Goal: Information Seeking & Learning: Learn about a topic

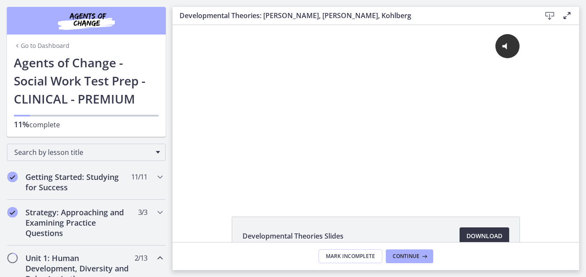
click at [490, 234] on span "Download Opens in a new window" at bounding box center [485, 236] width 36 height 10
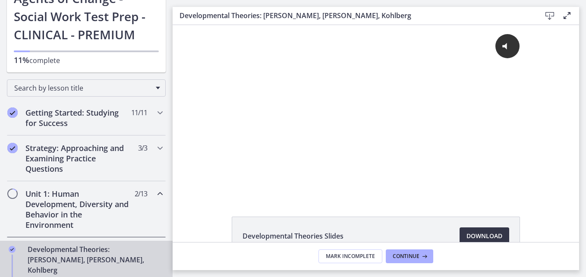
scroll to position [66, 0]
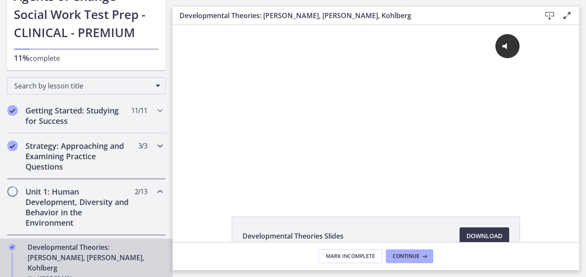
click at [155, 146] on icon "Chapters" at bounding box center [160, 146] width 10 height 10
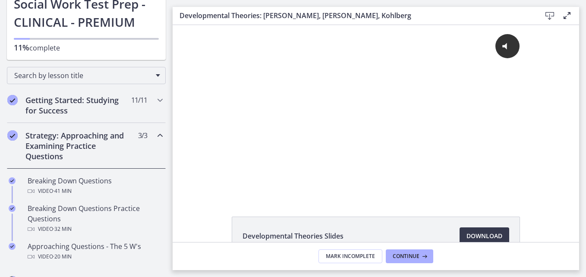
scroll to position [76, 0]
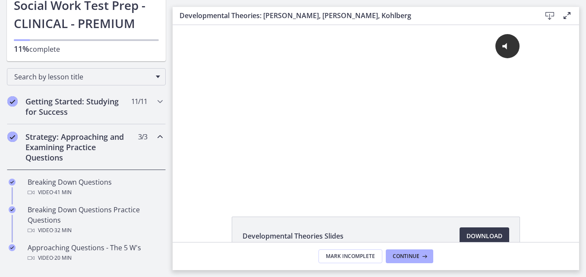
click at [155, 137] on icon "Chapters" at bounding box center [160, 137] width 10 height 10
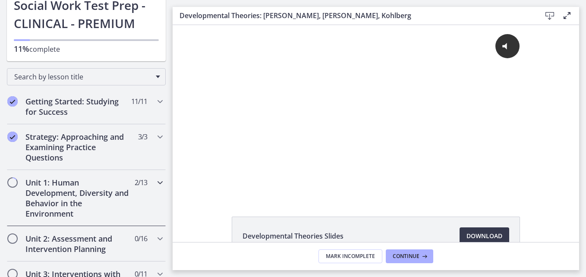
click at [155, 185] on icon "Chapters" at bounding box center [160, 182] width 10 height 10
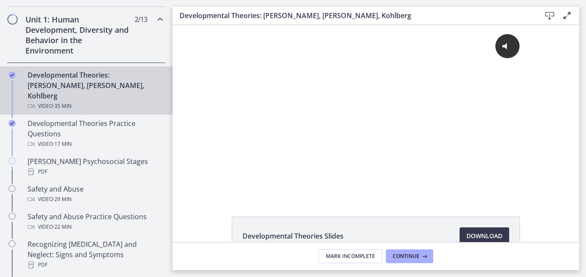
scroll to position [241, 0]
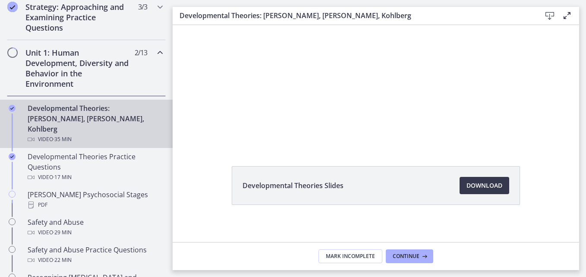
scroll to position [55, 0]
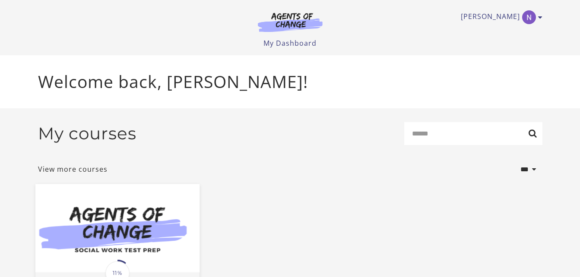
click at [143, 233] on img at bounding box center [117, 228] width 164 height 88
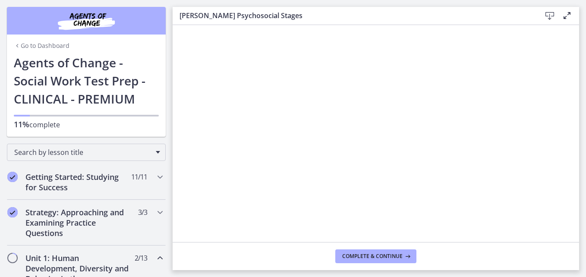
click at [566, 15] on icon at bounding box center [567, 15] width 10 height 10
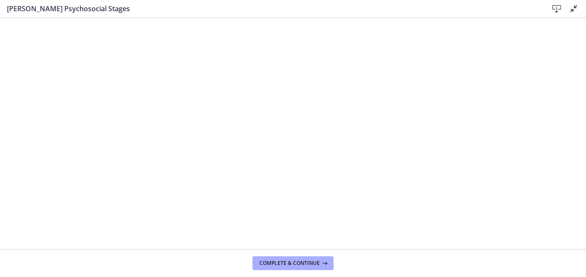
click at [556, 10] on icon at bounding box center [557, 9] width 10 height 10
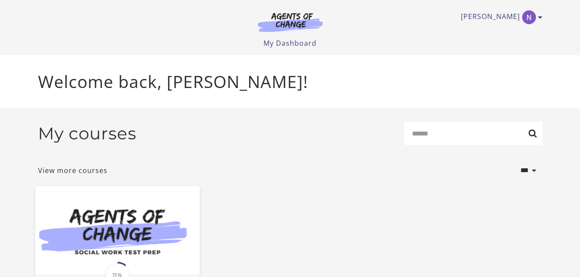
click at [106, 224] on img at bounding box center [117, 230] width 164 height 88
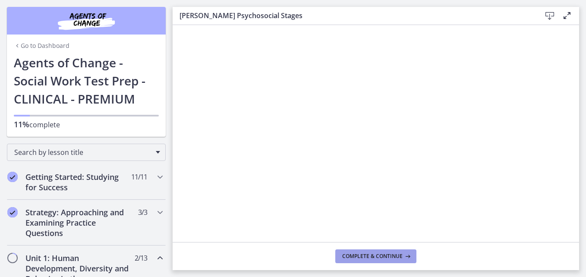
click at [379, 253] on span "Complete & continue" at bounding box center [372, 256] width 60 height 7
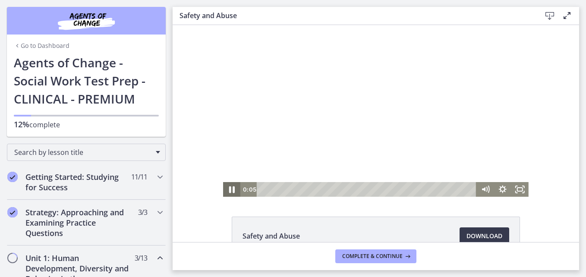
click at [229, 189] on icon "Pause" at bounding box center [231, 190] width 21 height 18
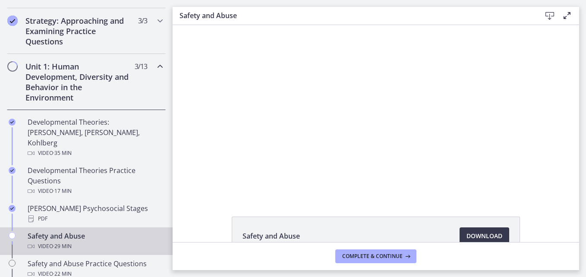
scroll to position [193, 0]
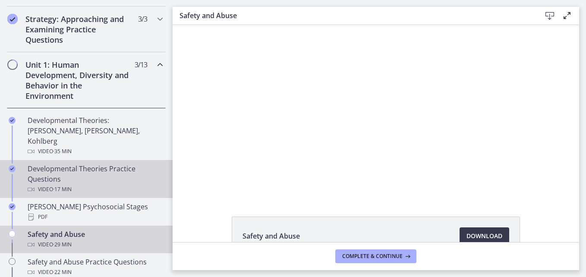
click at [58, 164] on div "Developmental Theories Practice Questions Video · 17 min" at bounding box center [95, 179] width 135 height 31
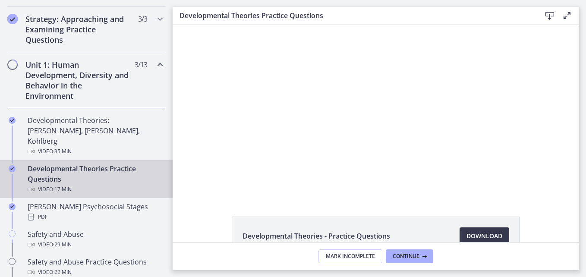
click at [192, 114] on div "Click for sound @keyframes VOLUME_SMALL_WAVE_FLASH { 0% { opacity: 0; } 33% { o…" at bounding box center [376, 111] width 407 height 172
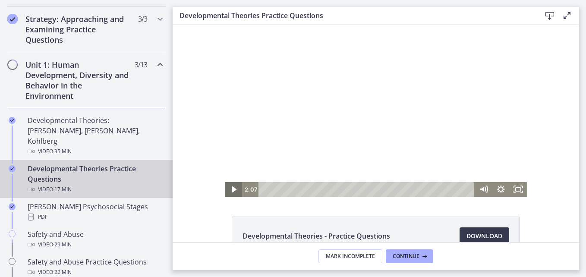
click at [231, 186] on icon "Play Video" at bounding box center [234, 189] width 17 height 15
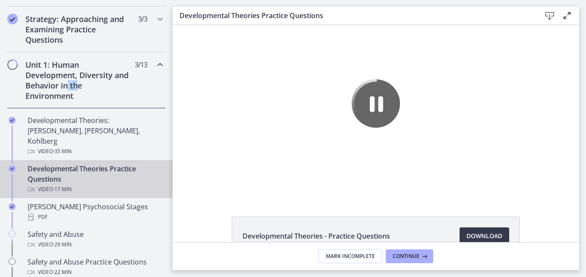
drag, startPoint x: 92, startPoint y: 85, endPoint x: 85, endPoint y: 87, distance: 7.0
click at [85, 87] on h2 "Unit 1: Human Development, Diversity and Behavior in the Environment" at bounding box center [77, 80] width 105 height 41
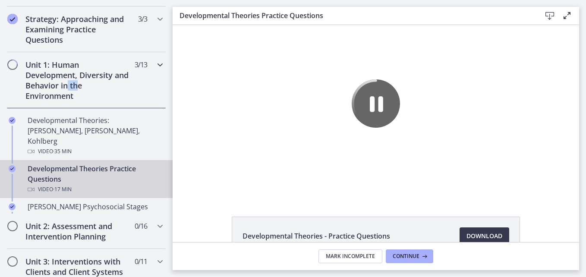
click at [85, 87] on h2 "Unit 1: Human Development, Diversity and Behavior in the Environment" at bounding box center [77, 80] width 105 height 41
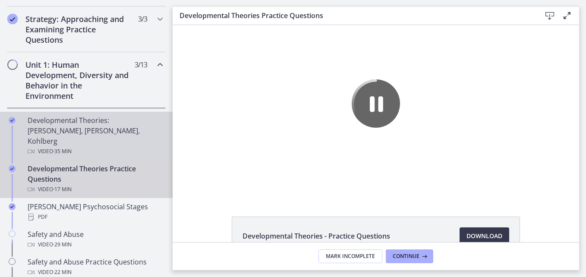
click at [100, 126] on div "Developmental Theories: [PERSON_NAME], [PERSON_NAME], Kohlberg Video · 35 min" at bounding box center [95, 135] width 135 height 41
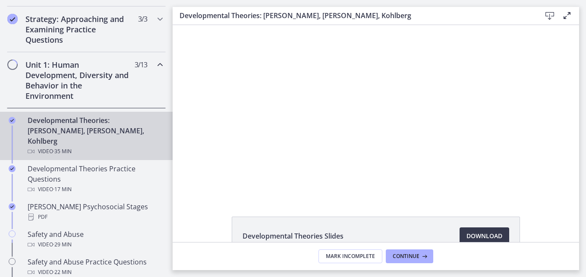
scroll to position [55, 0]
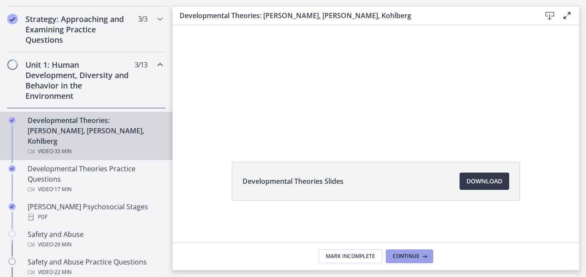
click at [420, 249] on button "Continue" at bounding box center [409, 256] width 47 height 14
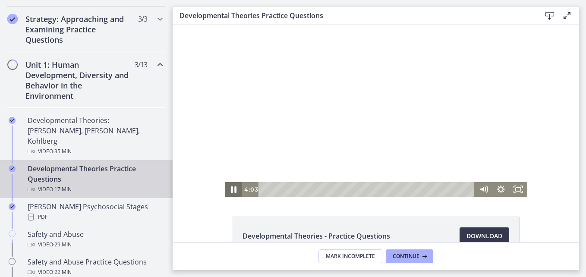
click at [231, 187] on icon "Pause" at bounding box center [233, 190] width 21 height 18
click at [517, 187] on rect "Fullscreen" at bounding box center [518, 189] width 6 height 4
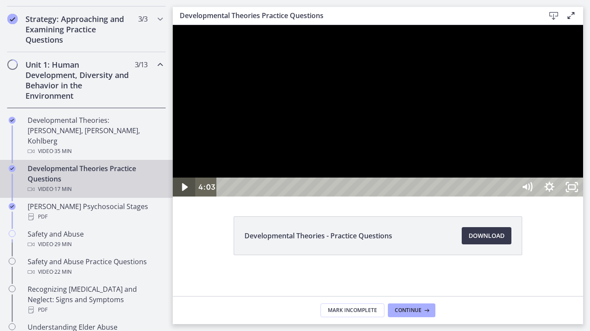
click at [186, 191] on icon "Play Video" at bounding box center [185, 187] width 6 height 8
click at [177, 199] on icon "Pause" at bounding box center [183, 187] width 27 height 23
click at [510, 197] on div "16:01" at bounding box center [367, 187] width 285 height 19
click at [184, 199] on icon "Play Video" at bounding box center [184, 187] width 27 height 23
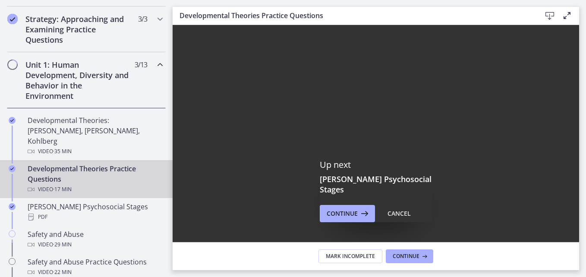
click at [352, 159] on div "Up next [PERSON_NAME] Psychosocial Stages Continue Cancel" at bounding box center [376, 190] width 407 height 331
click at [120, 170] on div "Developmental Theories Practice Questions Video · 17 min" at bounding box center [95, 179] width 135 height 31
click at [113, 164] on div "Developmental Theories Practice Questions Video · 17 min" at bounding box center [95, 179] width 135 height 31
click at [345, 212] on span "Continue" at bounding box center [342, 213] width 31 height 10
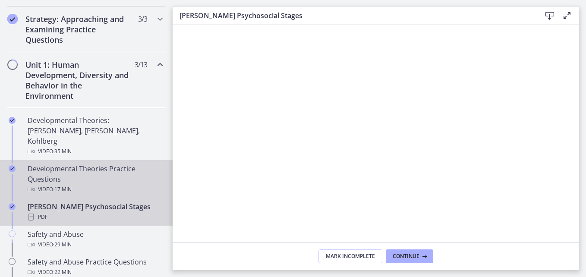
click at [101, 173] on div "Developmental Theories Practice Questions Video · 17 min" at bounding box center [95, 179] width 135 height 31
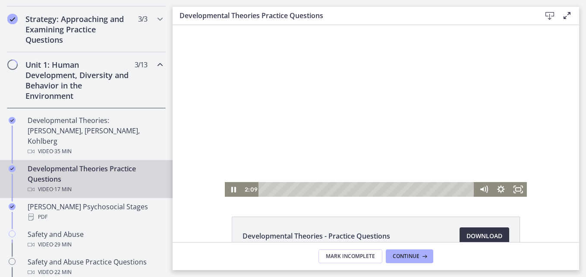
click at [467, 233] on span "Download Opens in a new window" at bounding box center [485, 236] width 36 height 10
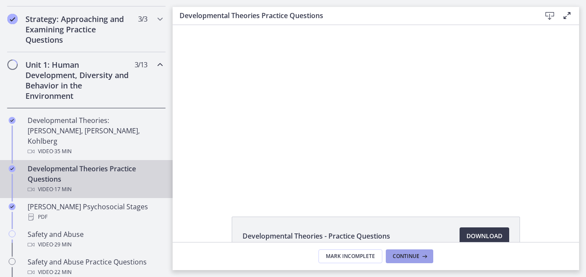
click at [422, 254] on icon at bounding box center [423, 256] width 9 height 7
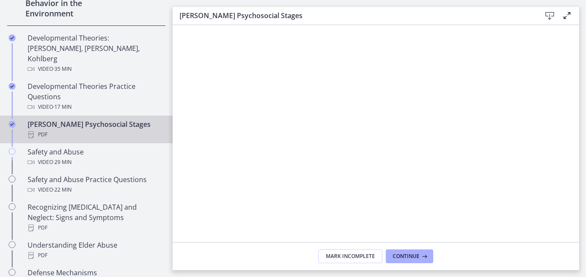
scroll to position [277, 0]
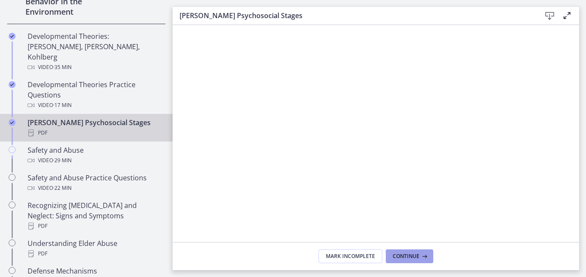
click at [403, 254] on span "Continue" at bounding box center [406, 256] width 27 height 7
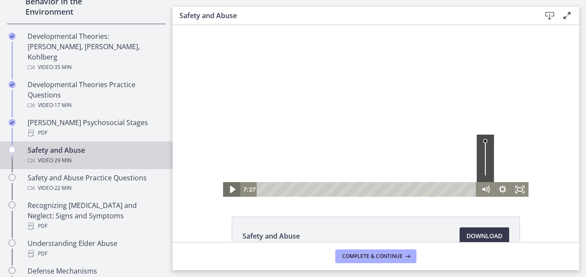
click at [230, 190] on icon "Play Video" at bounding box center [232, 189] width 5 height 7
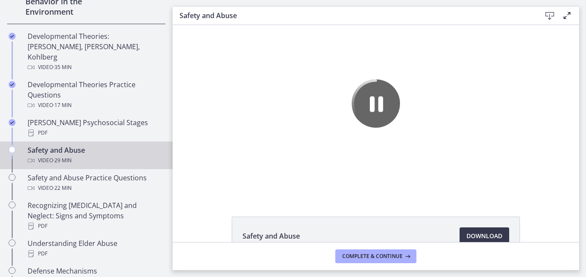
click at [202, 126] on div "The video is loading... Click for sound @keyframes VOLUME_SMALL_WAVE_FLASH { 0%…" at bounding box center [376, 111] width 407 height 172
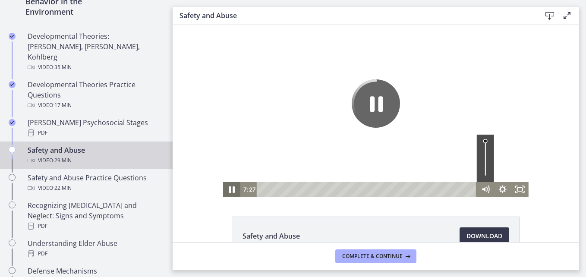
click at [226, 192] on icon "Pause" at bounding box center [231, 190] width 21 height 18
